Goal: Task Accomplishment & Management: Use online tool/utility

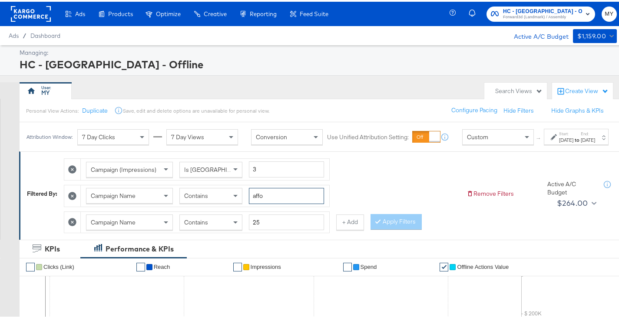
click at [278, 202] on input "affo" at bounding box center [286, 194] width 75 height 16
type input "bts"
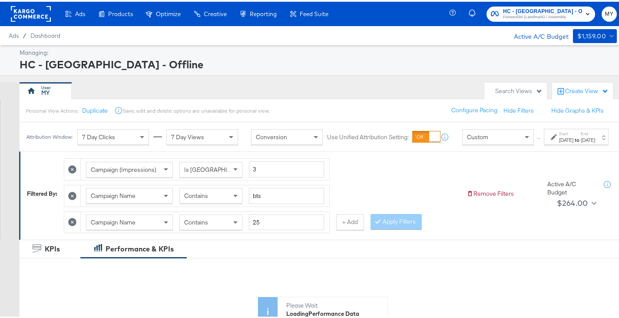
click at [559, 142] on div "[DATE]" at bounding box center [566, 138] width 14 height 7
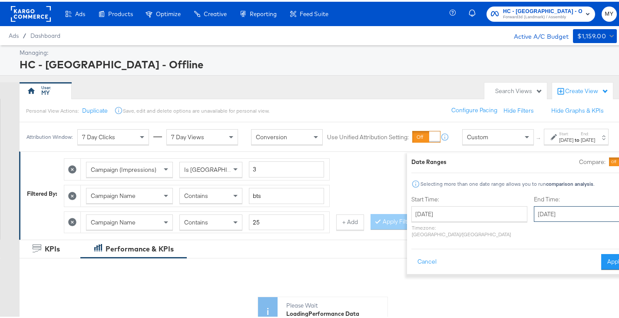
click at [534, 215] on input "[DATE]" at bounding box center [579, 212] width 91 height 16
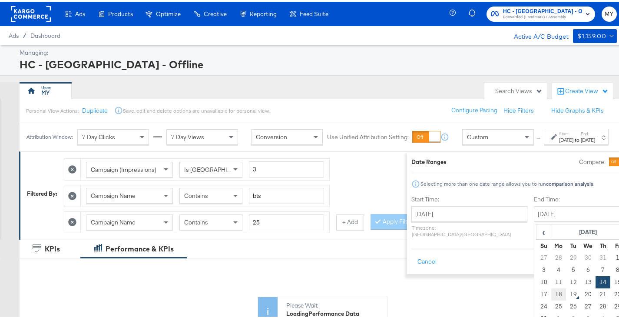
click at [551, 292] on td "18" at bounding box center [558, 292] width 15 height 12
type input "[DATE]"
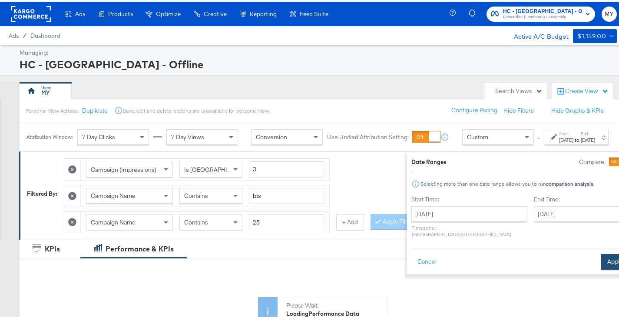
click at [601, 254] on button "Apply" at bounding box center [614, 260] width 27 height 16
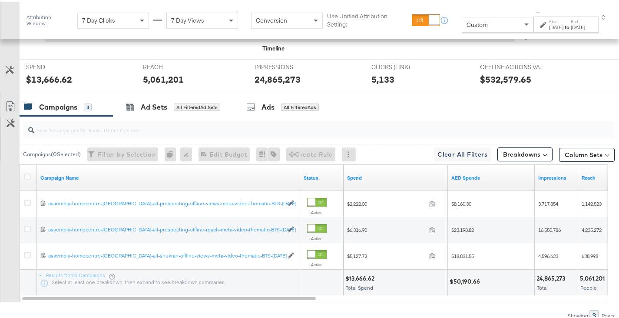
scroll to position [385, 0]
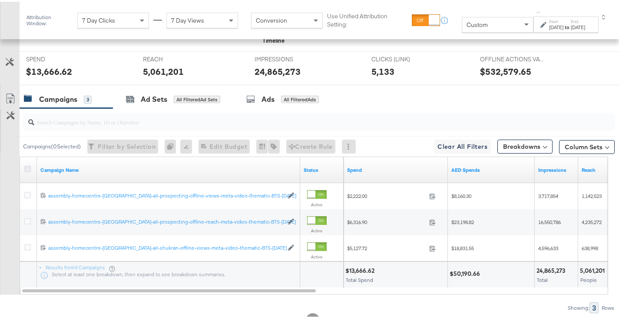
click at [29, 165] on icon at bounding box center [27, 167] width 7 height 7
click at [0, 0] on input "checkbox" at bounding box center [0, 0] width 0 height 0
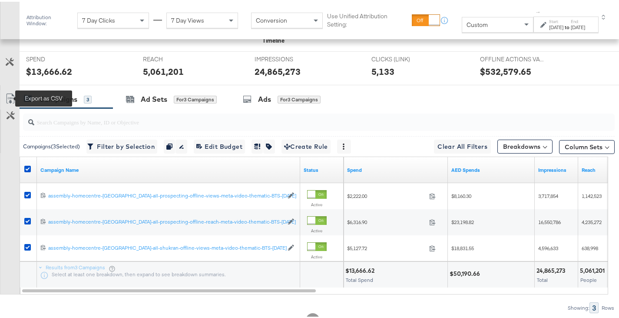
click at [8, 93] on icon at bounding box center [10, 97] width 10 height 10
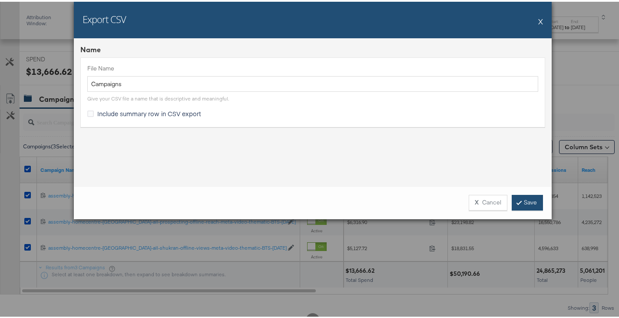
click at [534, 202] on link "Save" at bounding box center [527, 201] width 31 height 16
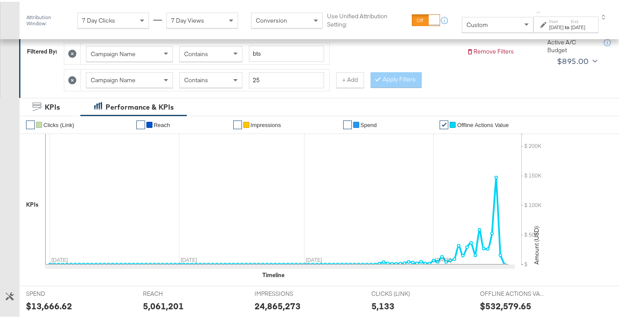
scroll to position [148, 0]
